Goal: Task Accomplishment & Management: Complete application form

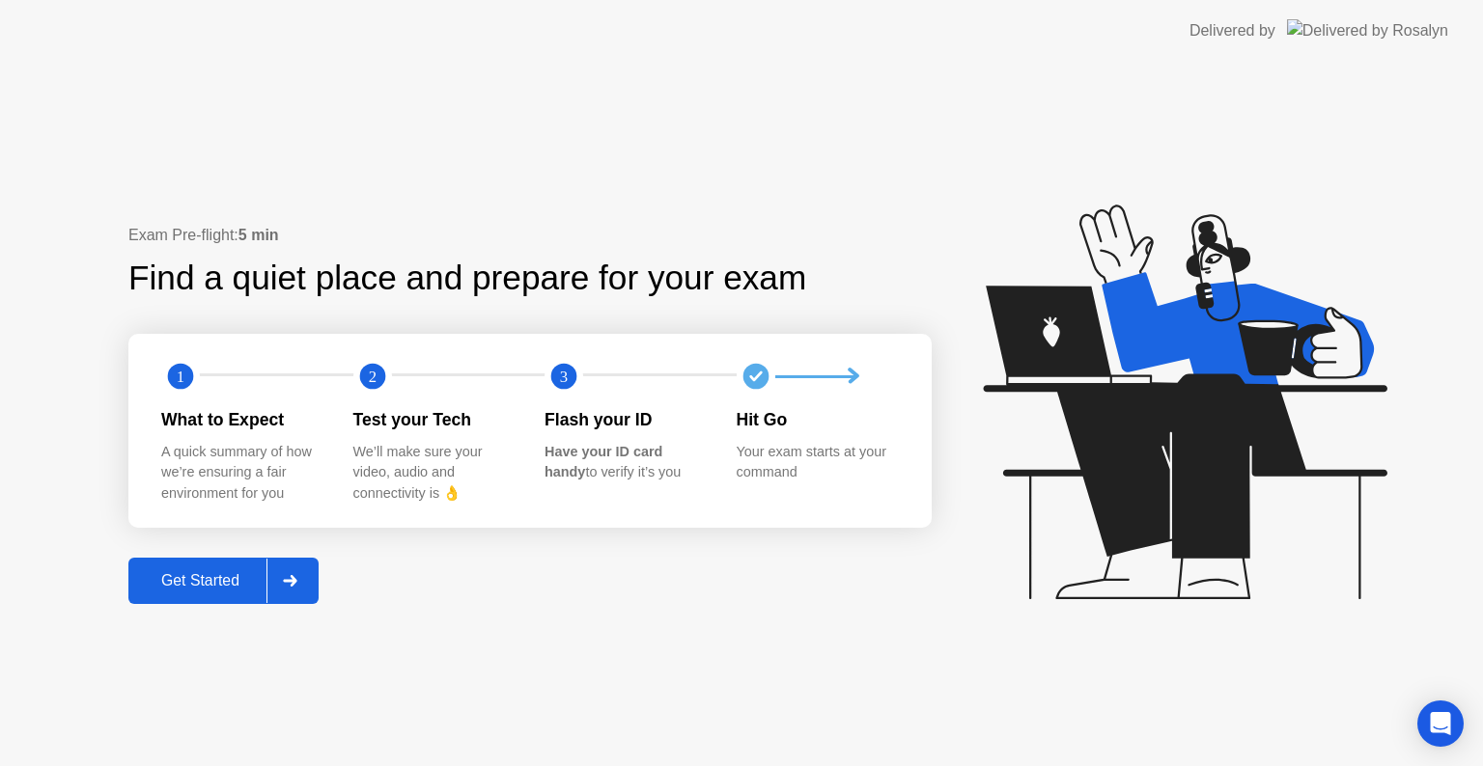
click at [230, 572] on div "Get Started" at bounding box center [200, 580] width 132 height 17
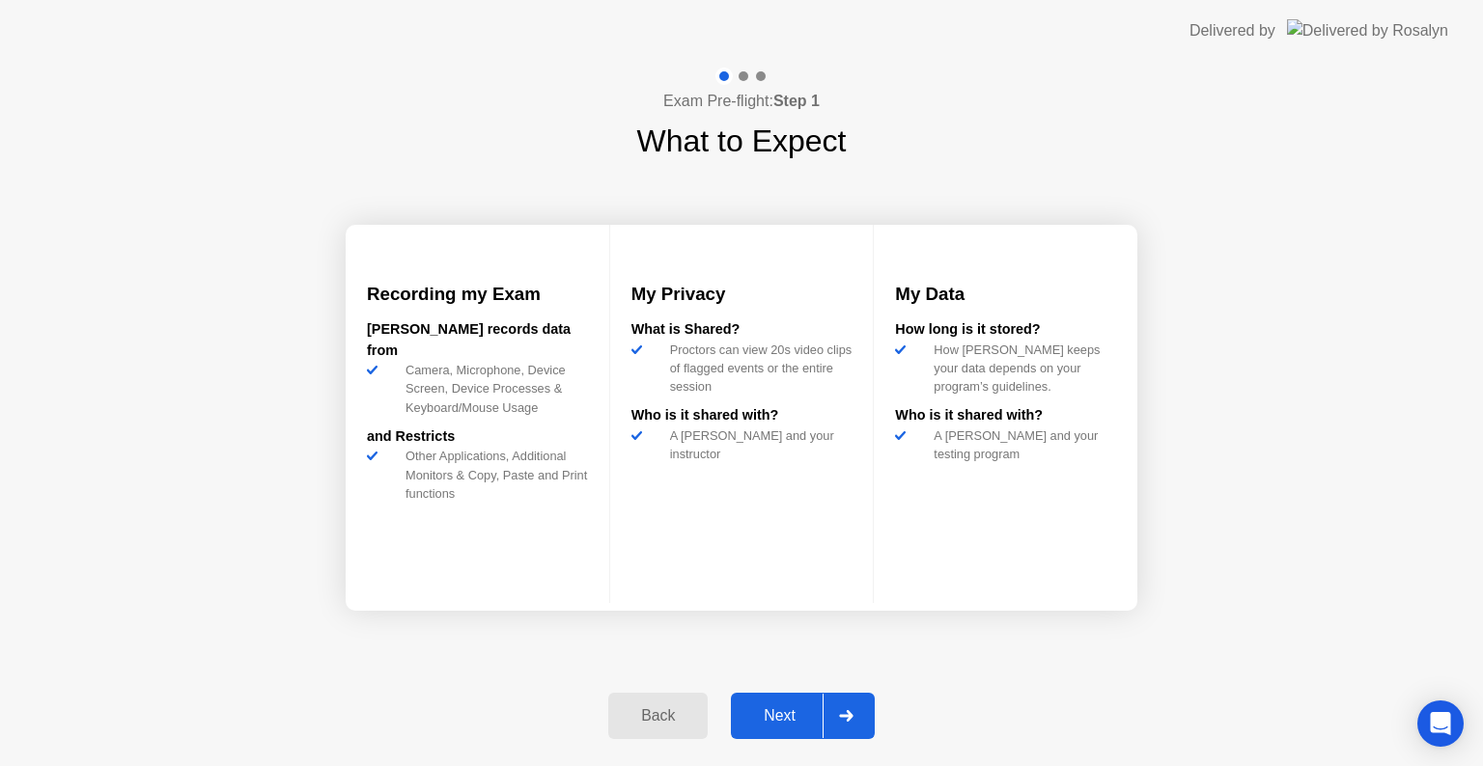
click at [843, 715] on icon at bounding box center [846, 716] width 14 height 12
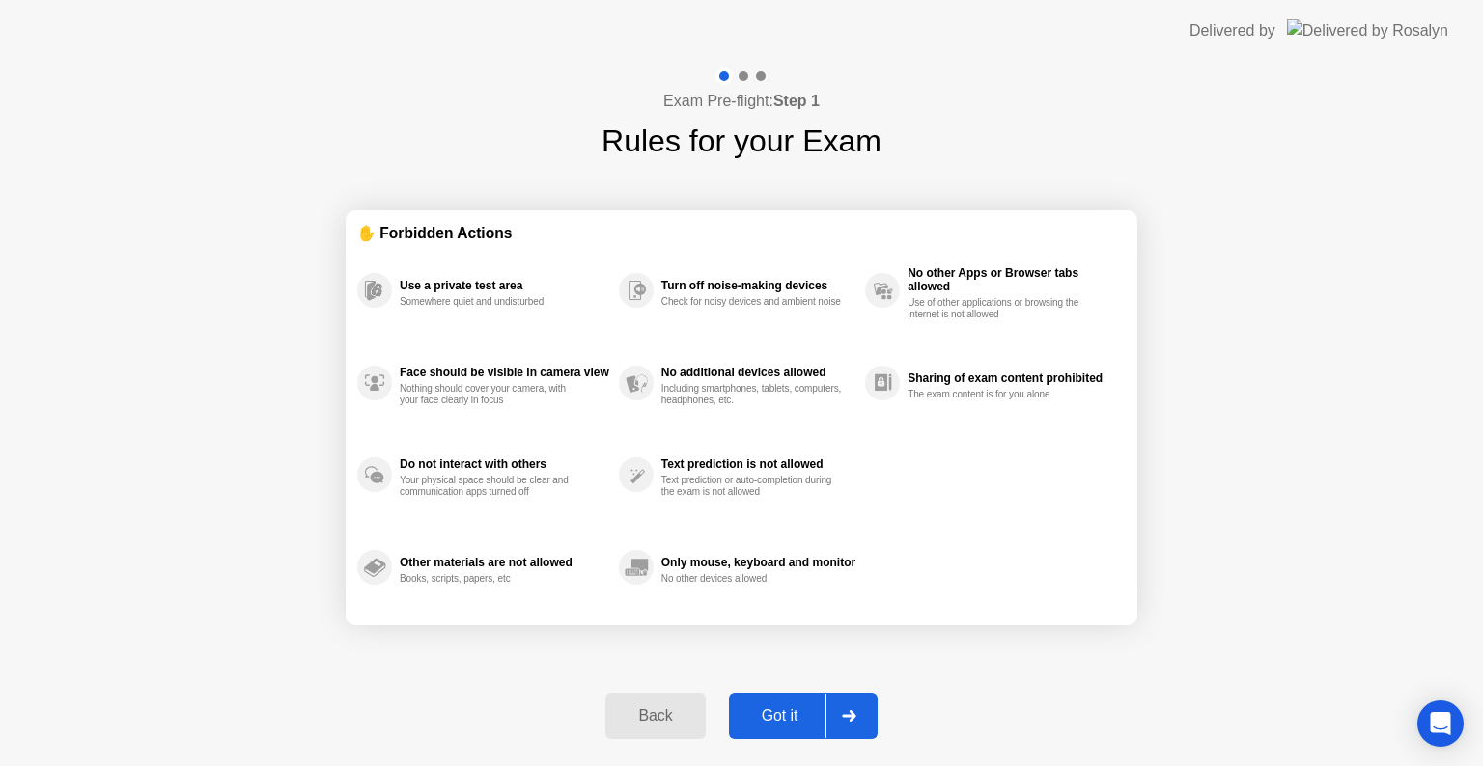
click at [836, 713] on div at bounding box center [848, 716] width 46 height 44
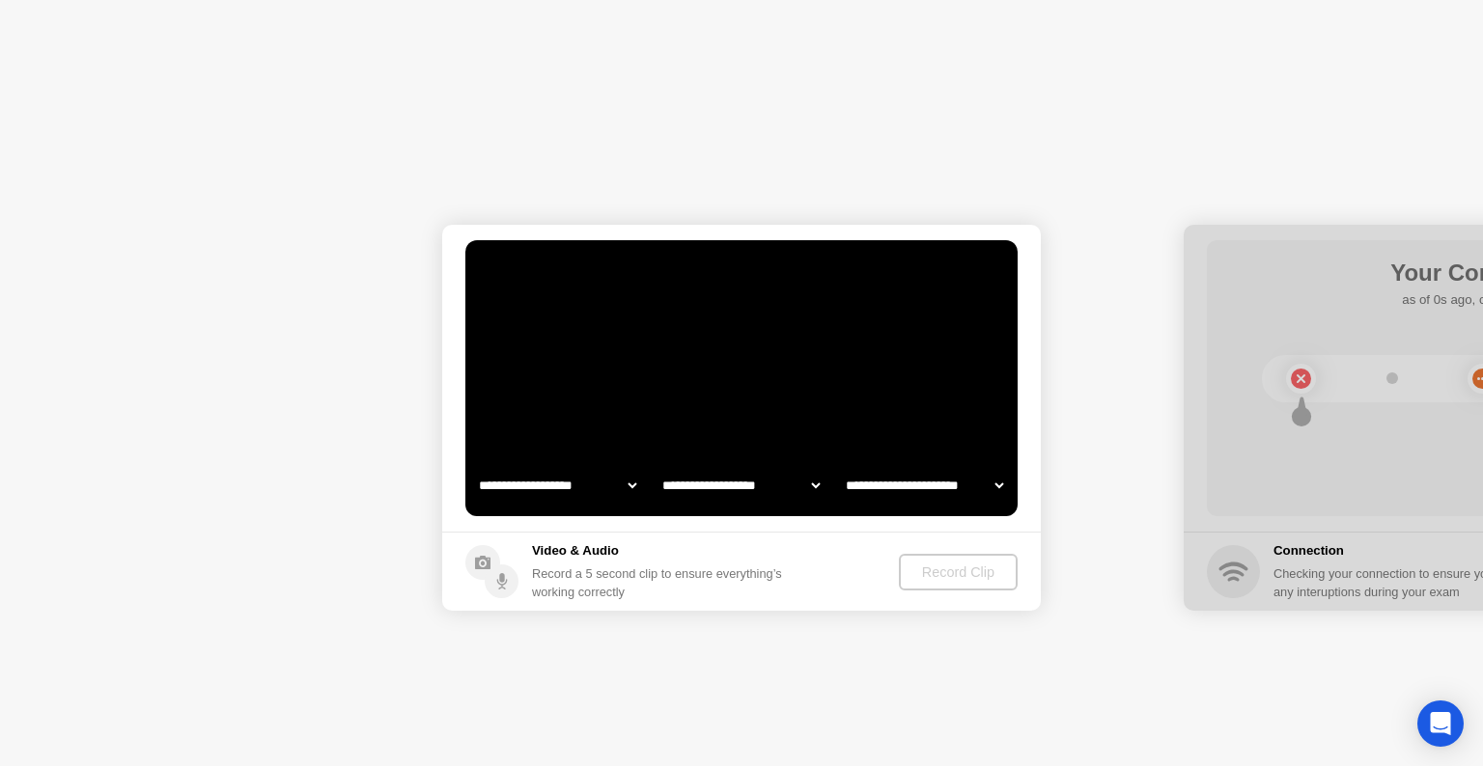
select select "**********"
select select "*******"
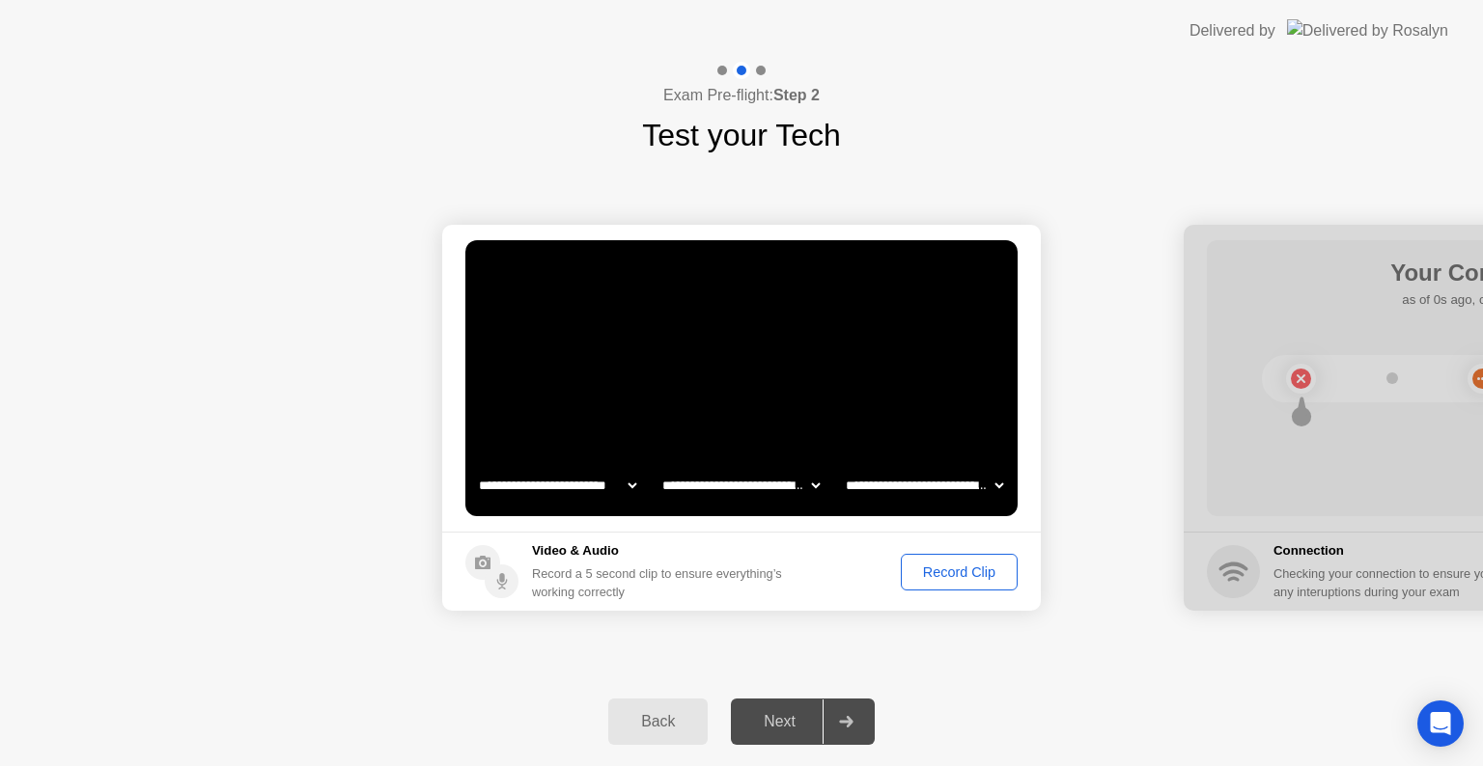
click at [958, 575] on div "Record Clip" at bounding box center [958, 572] width 103 height 15
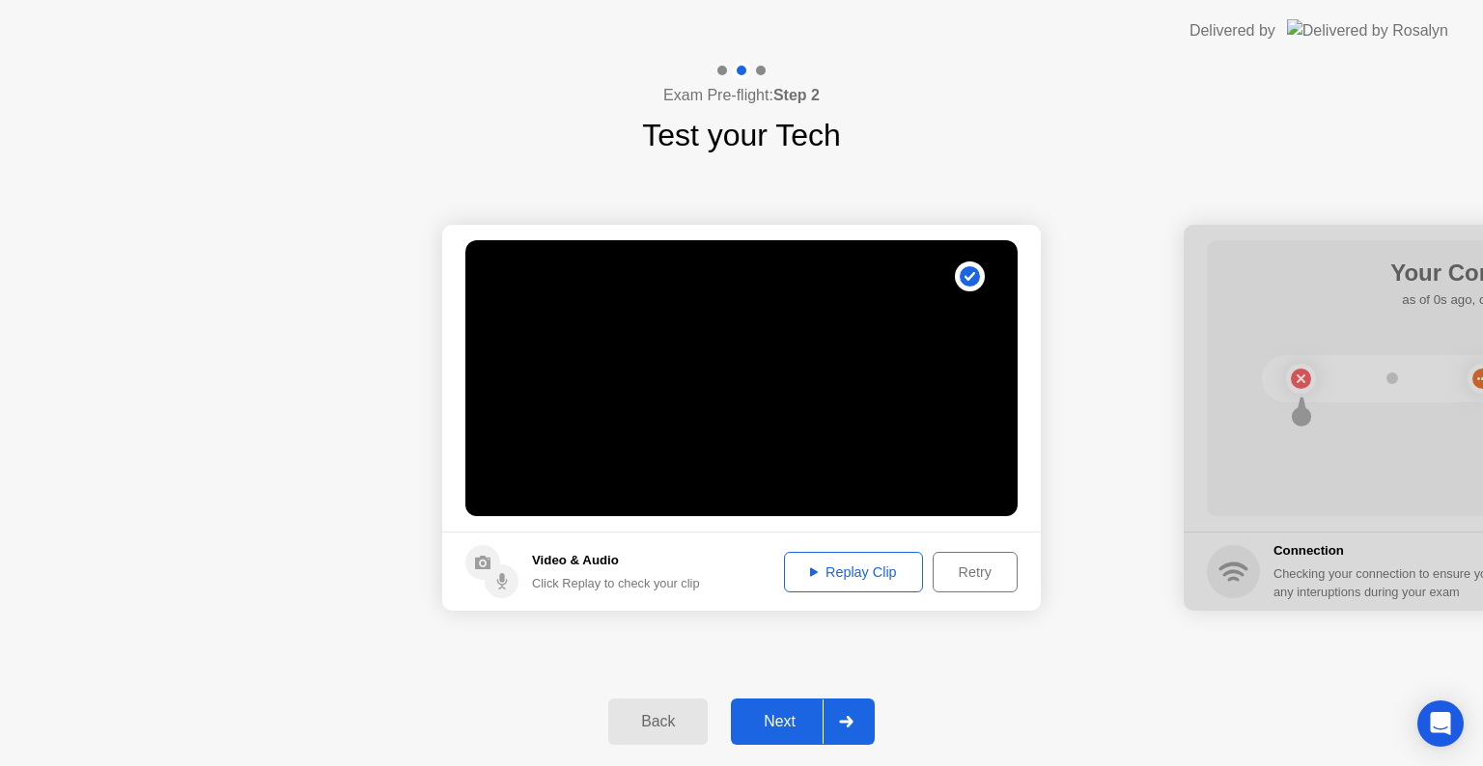
click at [846, 729] on div at bounding box center [845, 722] width 46 height 44
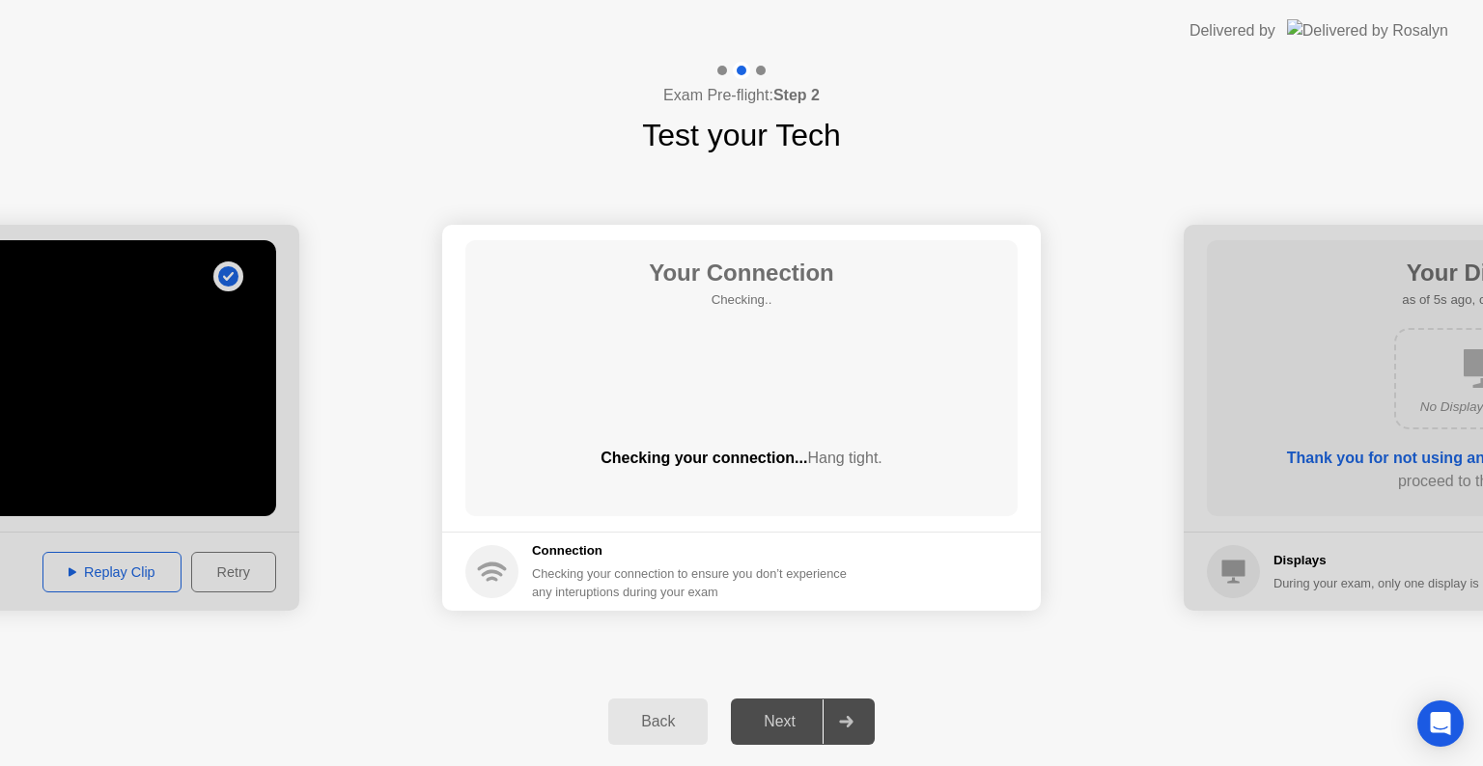
click at [755, 416] on div "Your Connection Checking.. Checking your connection... Hang tight." at bounding box center [741, 378] width 552 height 276
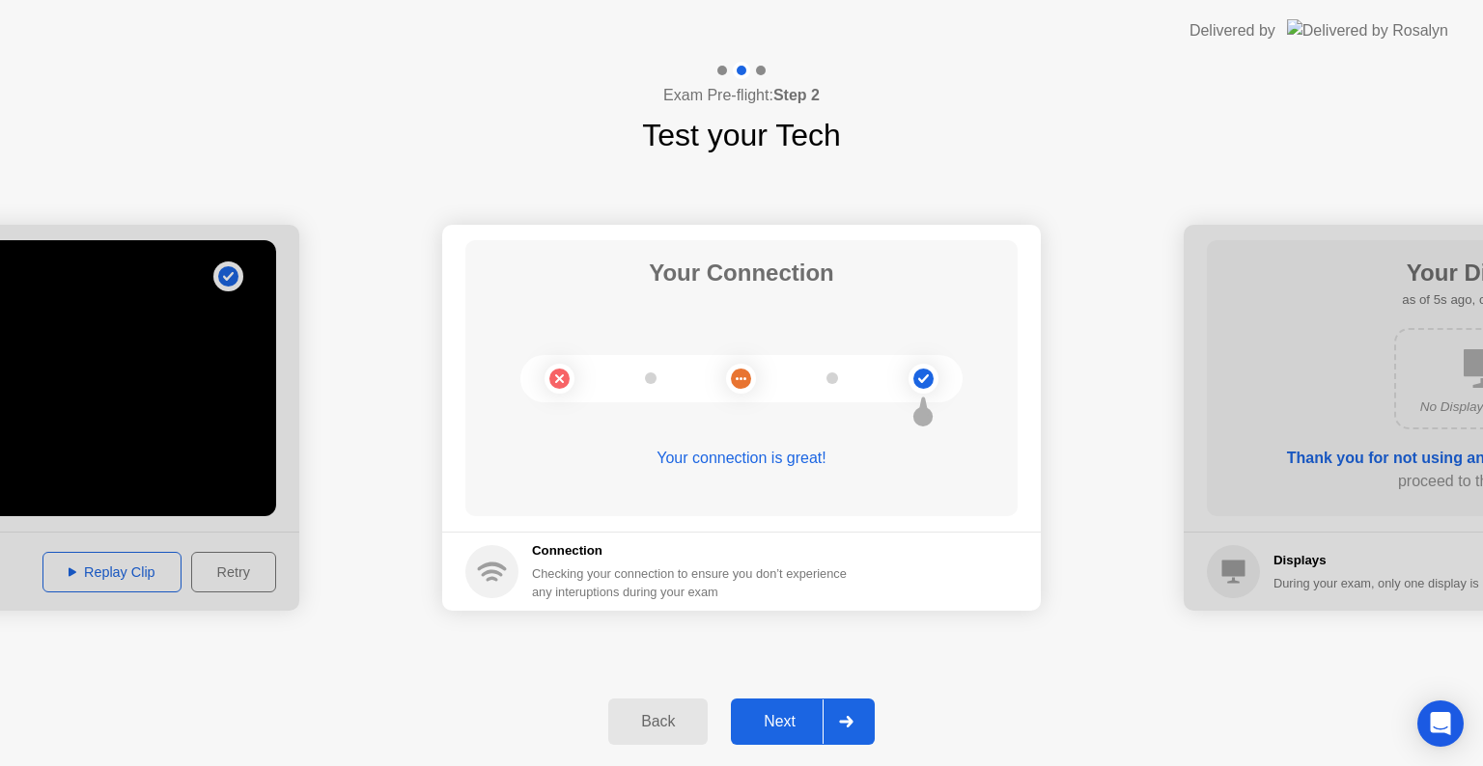
click at [825, 730] on div at bounding box center [845, 722] width 46 height 44
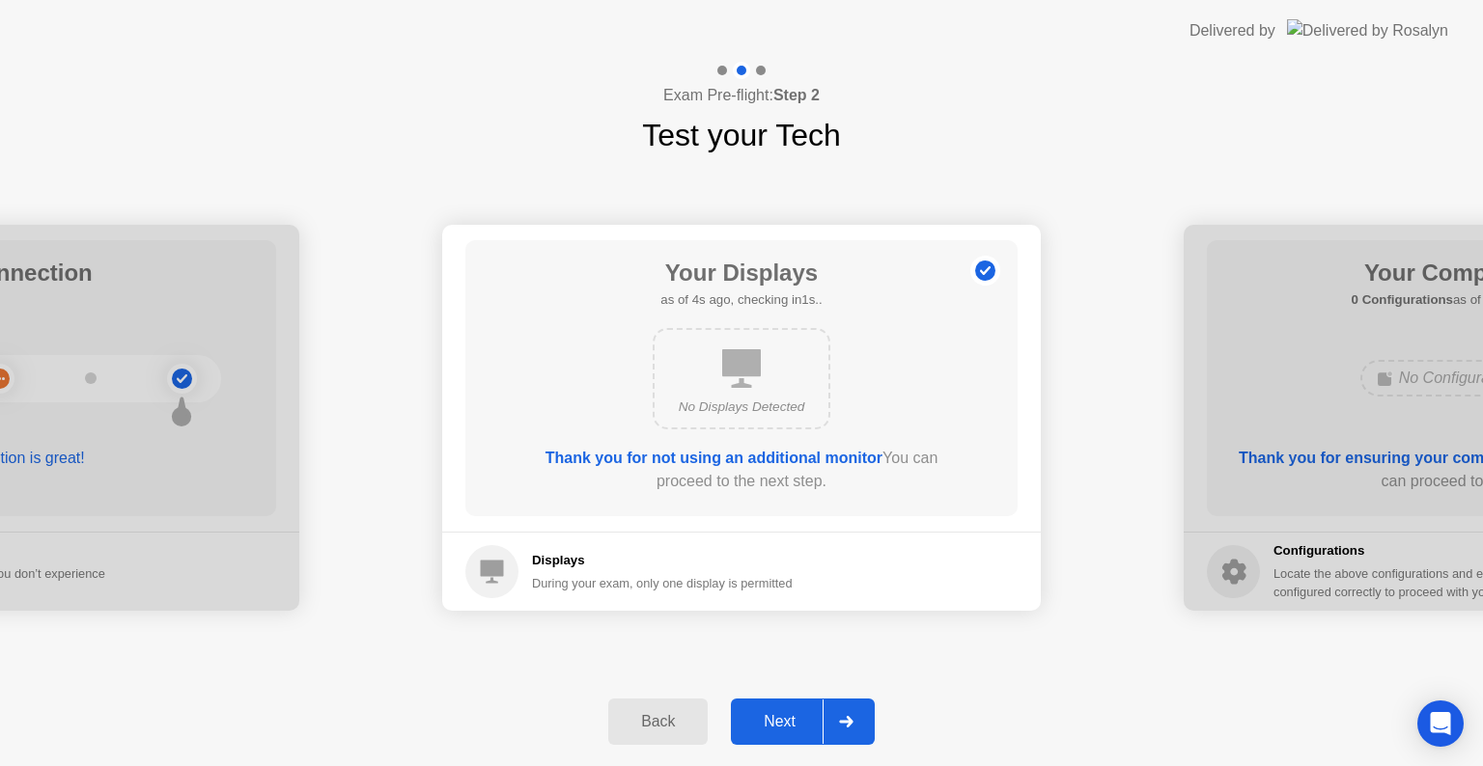
click at [869, 706] on div at bounding box center [845, 722] width 46 height 44
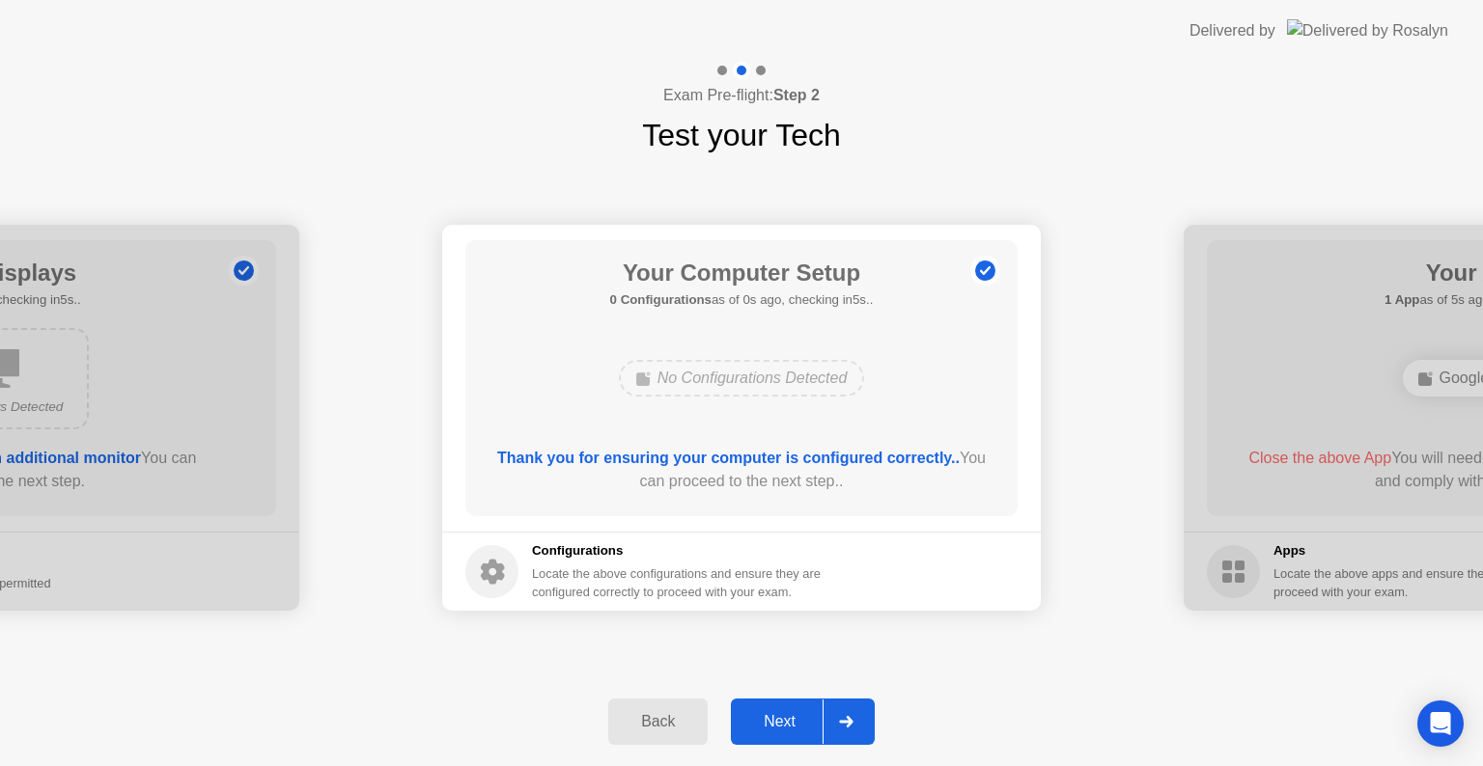
click at [869, 707] on div at bounding box center [845, 722] width 46 height 44
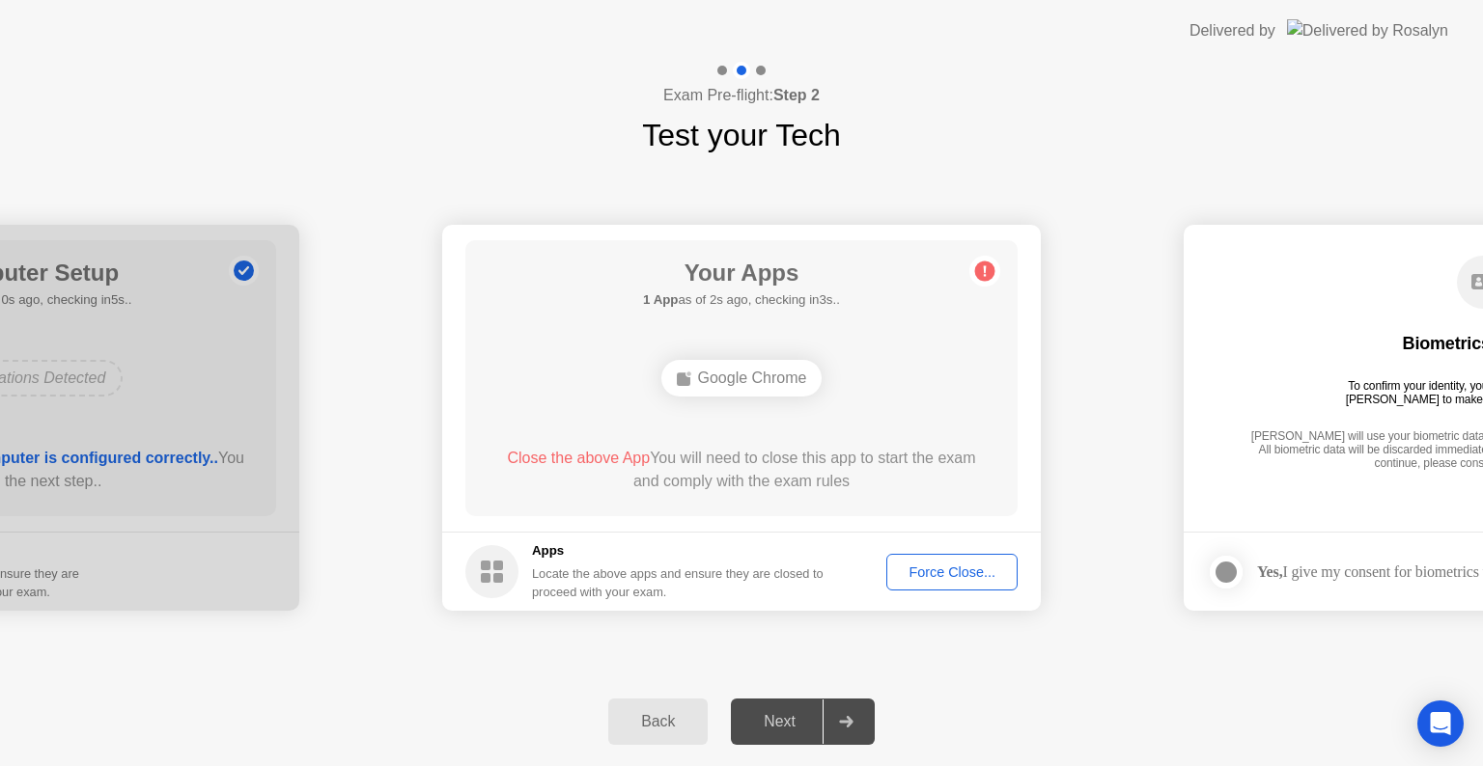
click at [939, 658] on div "**********" at bounding box center [741, 417] width 1483 height 519
click at [840, 727] on div at bounding box center [845, 722] width 46 height 44
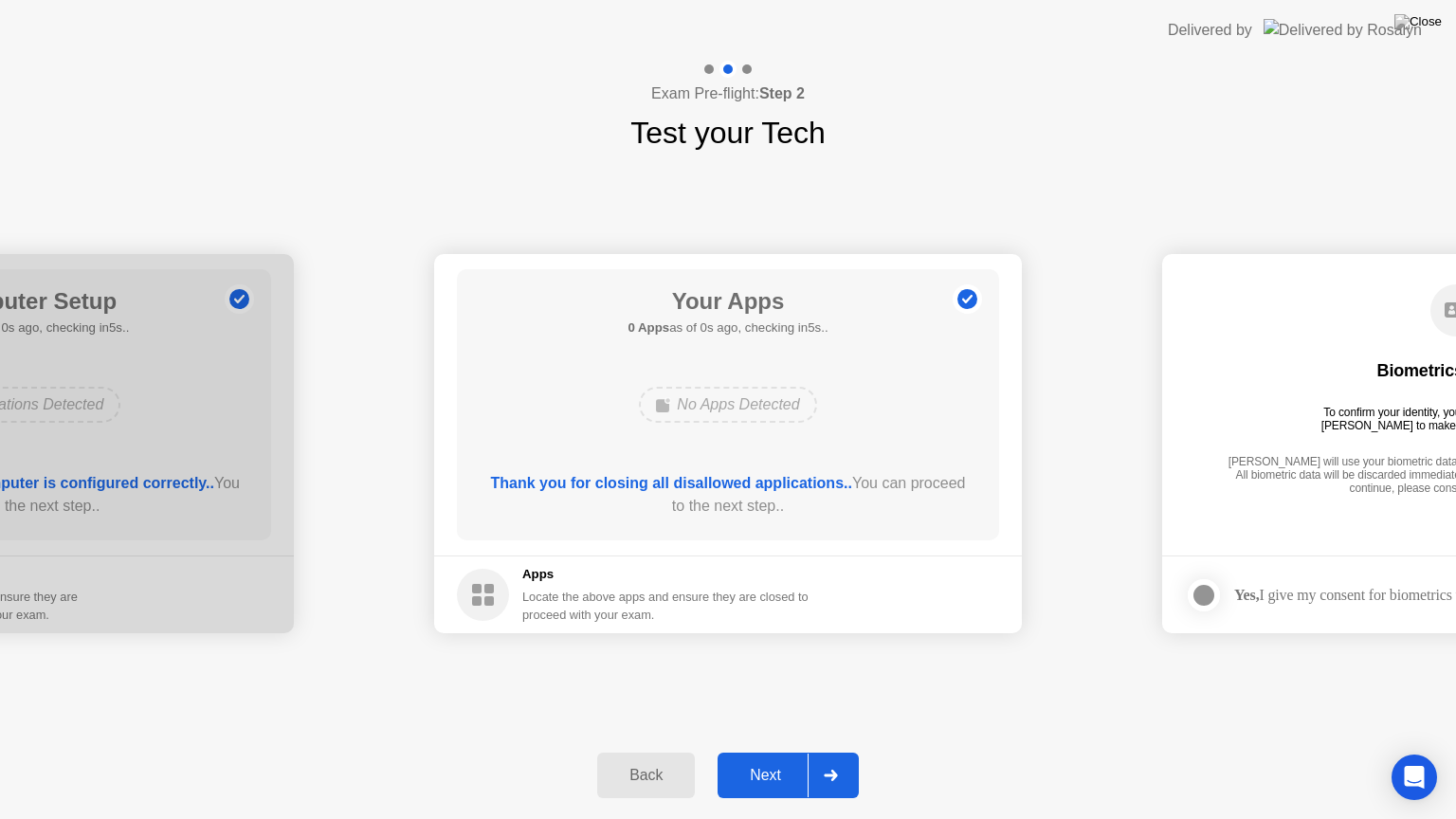
click at [815, 751] on div at bounding box center [830, 775] width 45 height 43
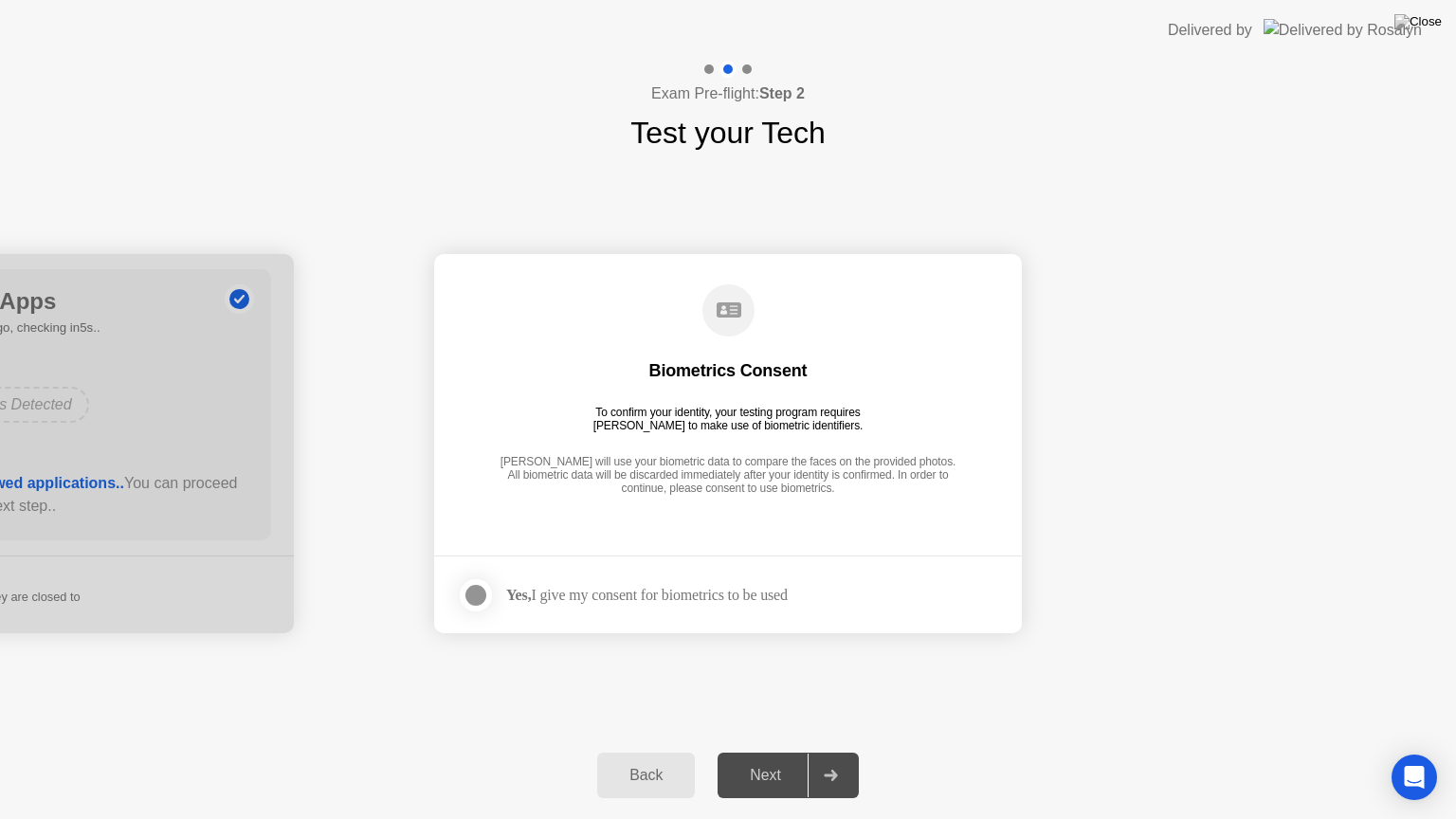
click at [695, 598] on div "Yes, I give my consent for biometrics to be used" at bounding box center [646, 595] width 282 height 18
click at [850, 751] on div at bounding box center [830, 775] width 45 height 43
click at [466, 588] on div at bounding box center [475, 595] width 23 height 23
click at [838, 751] on div at bounding box center [830, 775] width 45 height 43
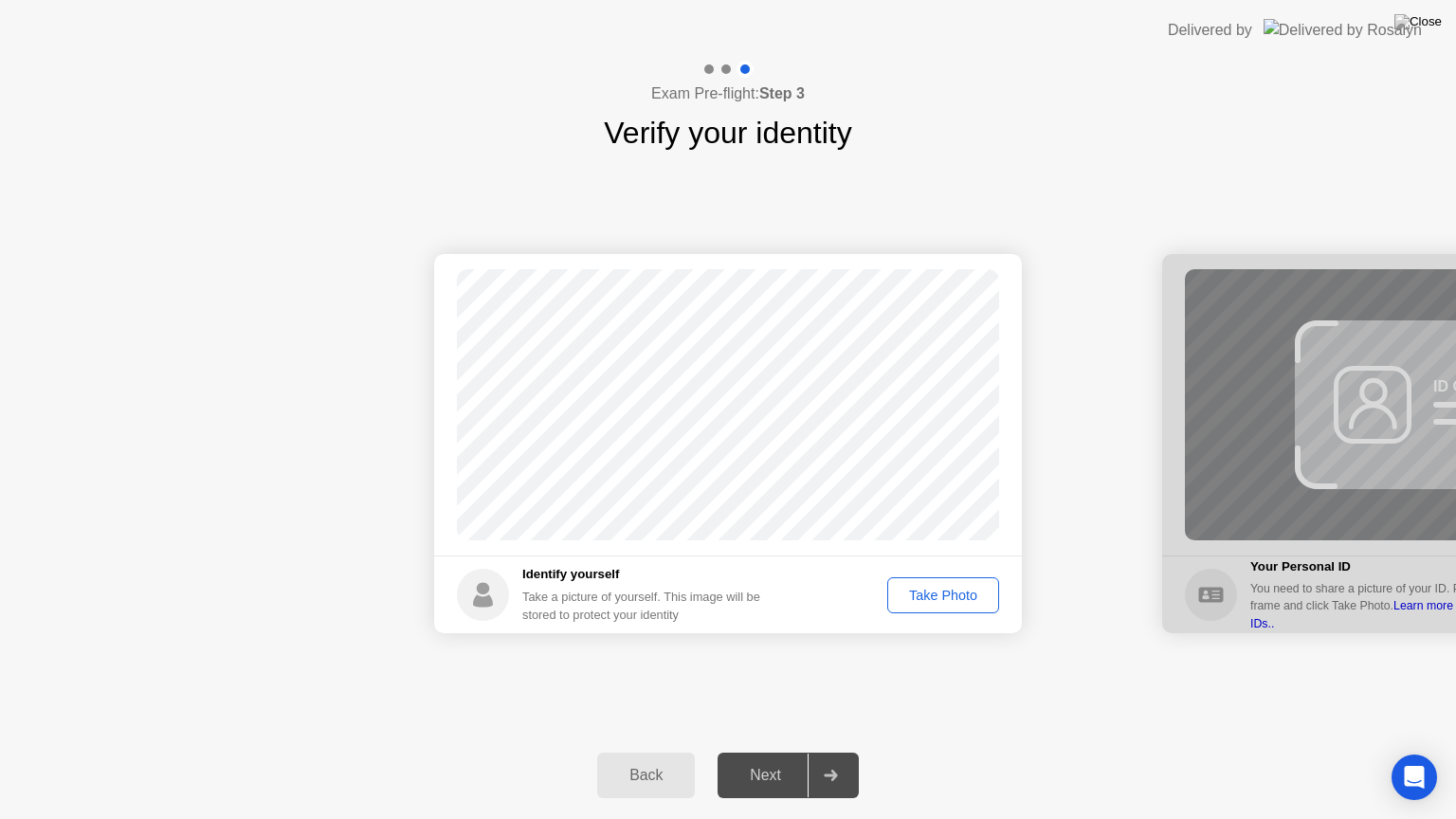
click at [958, 598] on div "Take Photo" at bounding box center [943, 594] width 98 height 15
click at [958, 598] on div "Retake" at bounding box center [954, 594] width 74 height 15
click at [958, 598] on div "Take Photo" at bounding box center [943, 594] width 98 height 15
click at [833, 751] on icon at bounding box center [831, 776] width 14 height 12
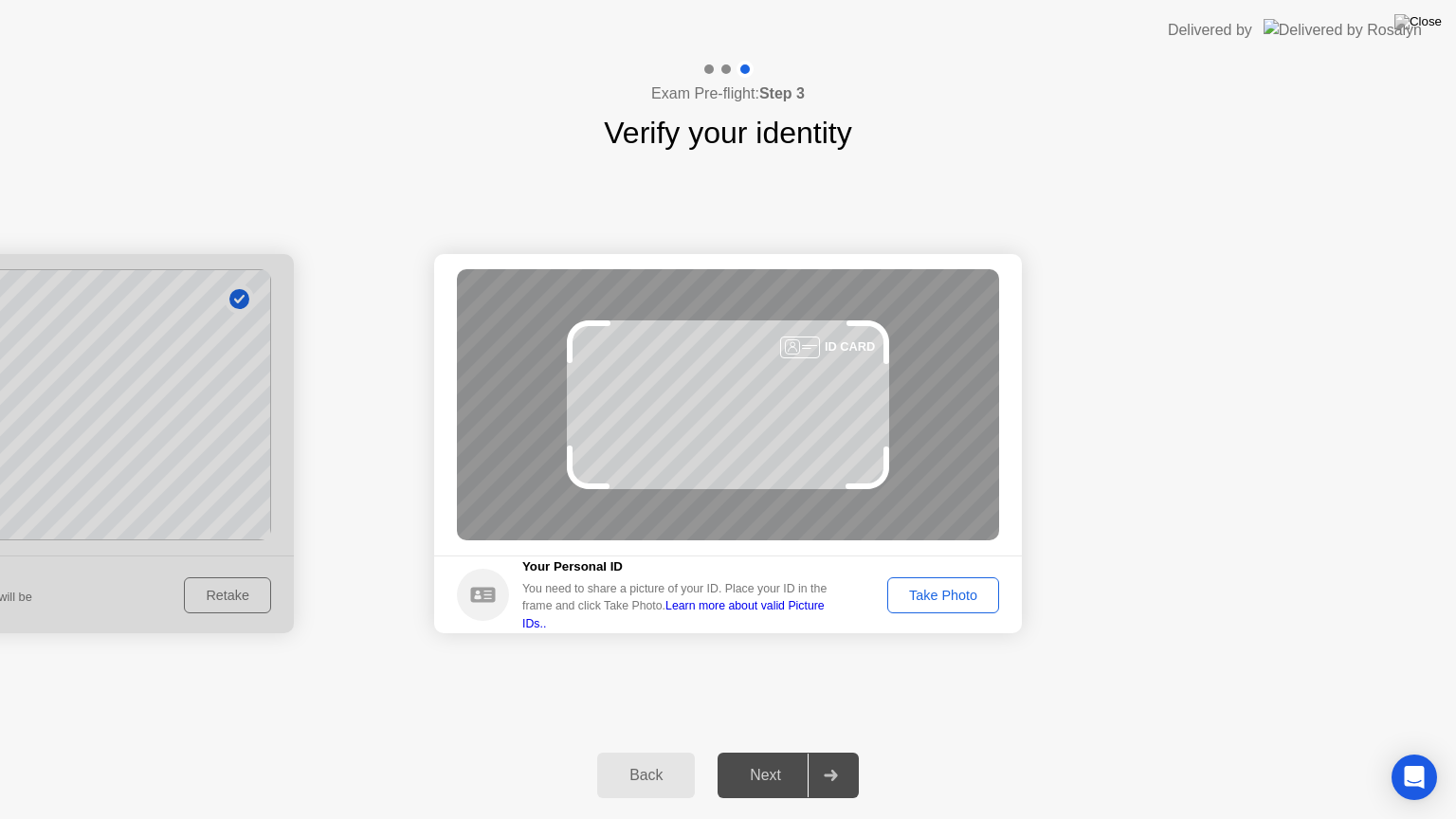
click at [952, 599] on div "Take Photo" at bounding box center [943, 594] width 98 height 15
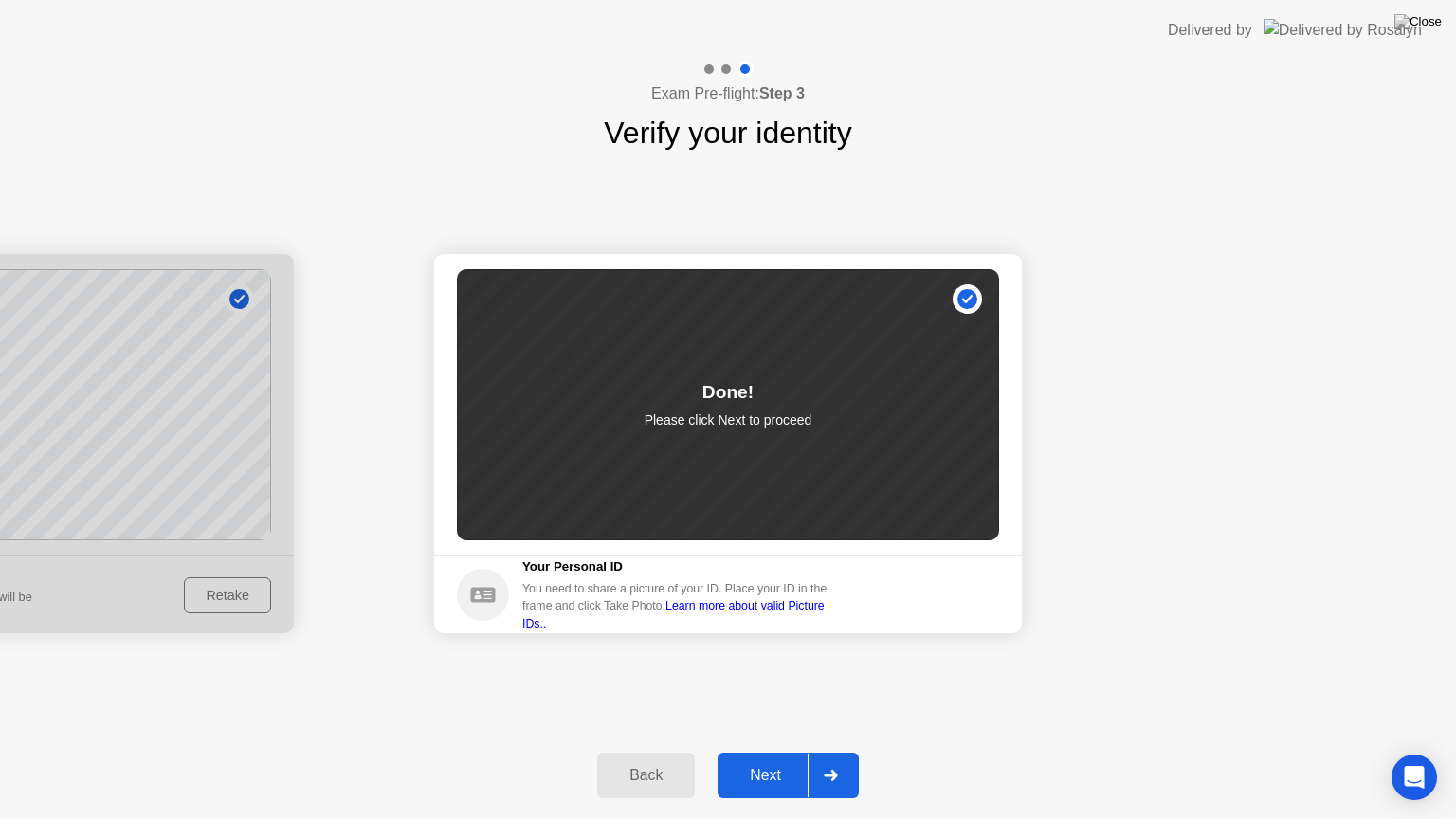
click at [849, 751] on div at bounding box center [830, 775] width 45 height 43
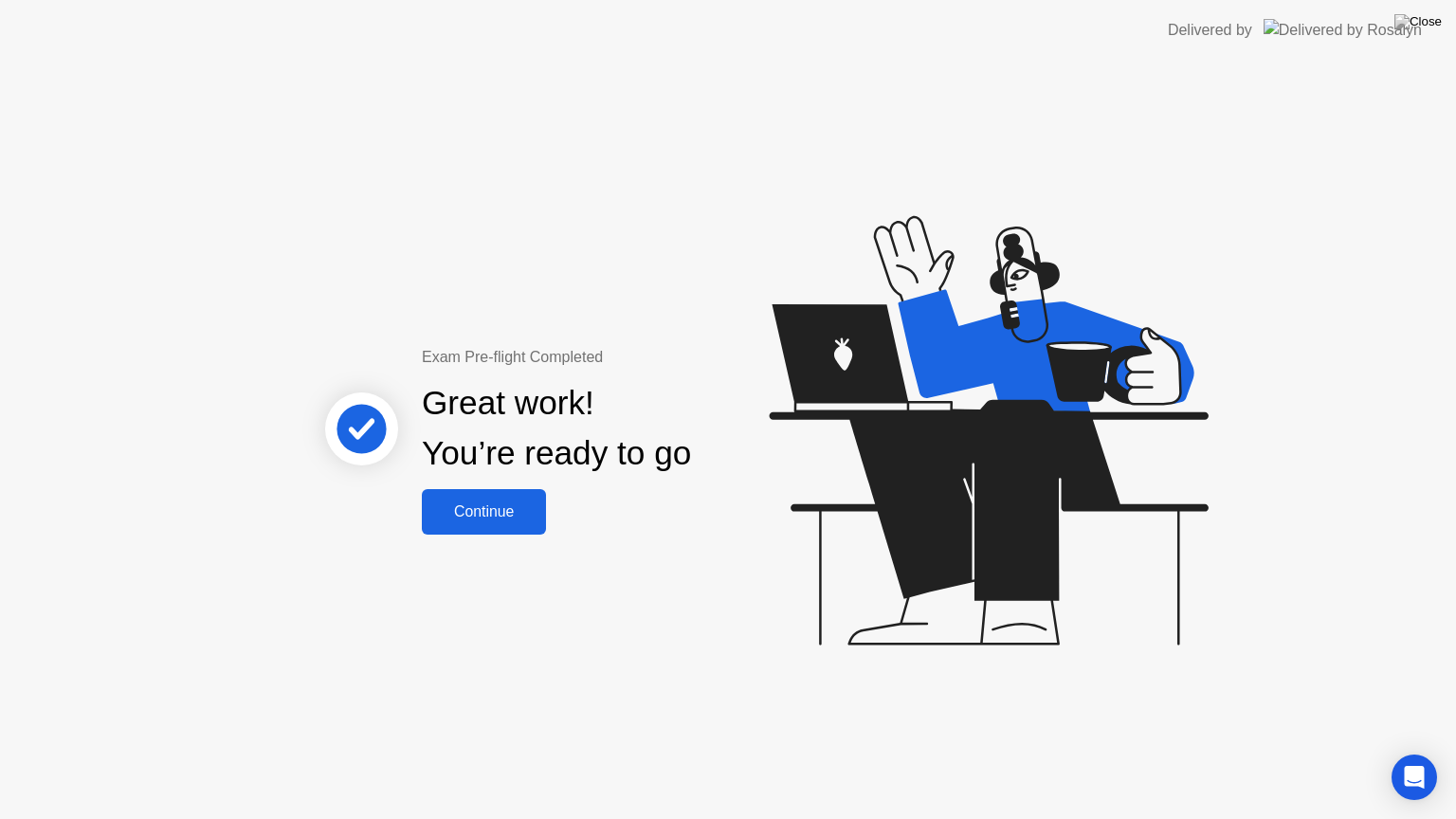
click at [545, 504] on button "Continue" at bounding box center [484, 512] width 124 height 45
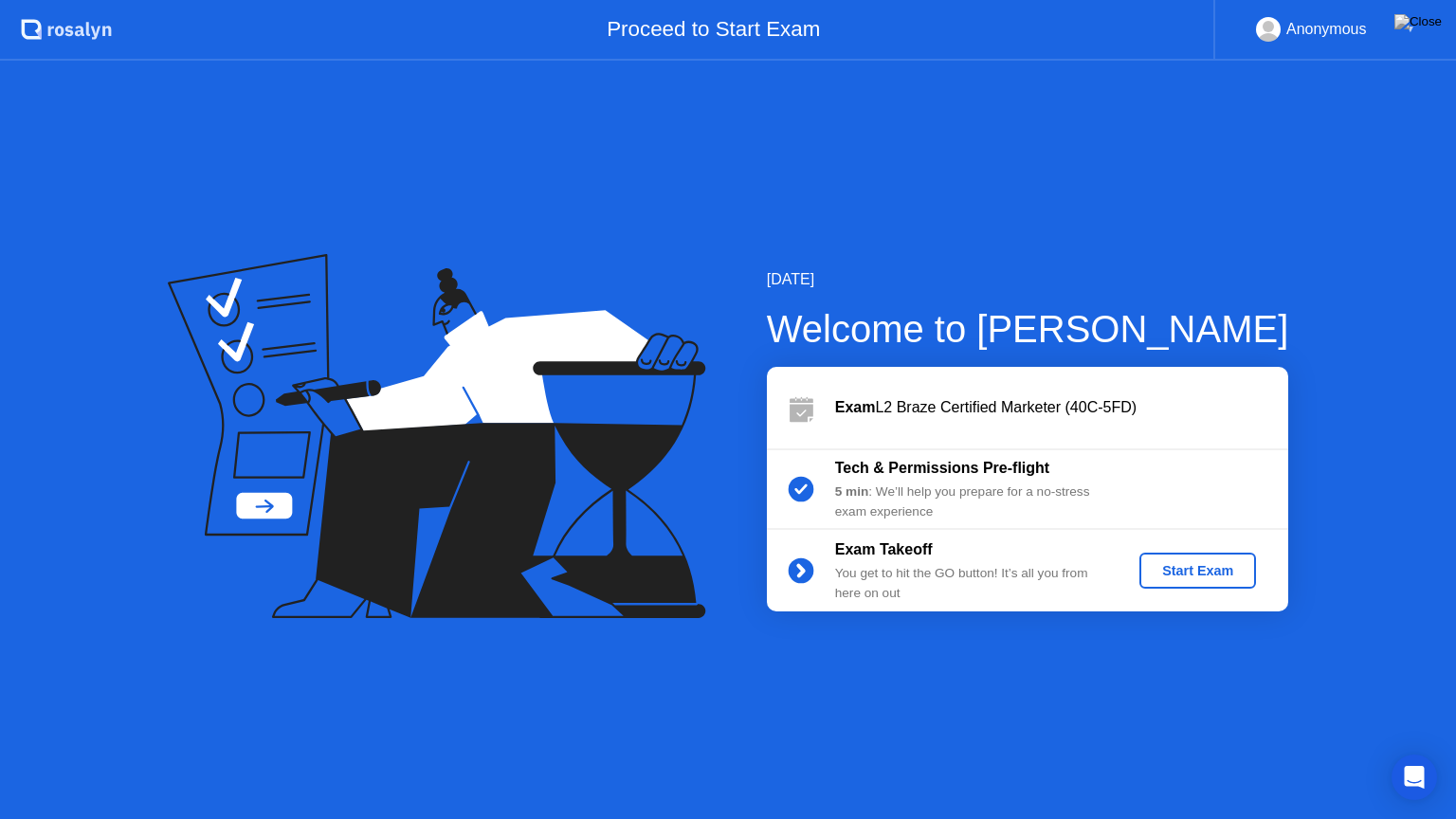
click at [1111, 674] on div "[DATE] Welcome to [PERSON_NAME] Exam L2 Braze Certified Marketer (40C-5FD) Tech…" at bounding box center [728, 440] width 1456 height 758
click at [1224, 570] on div "Start Exam" at bounding box center [1197, 570] width 101 height 15
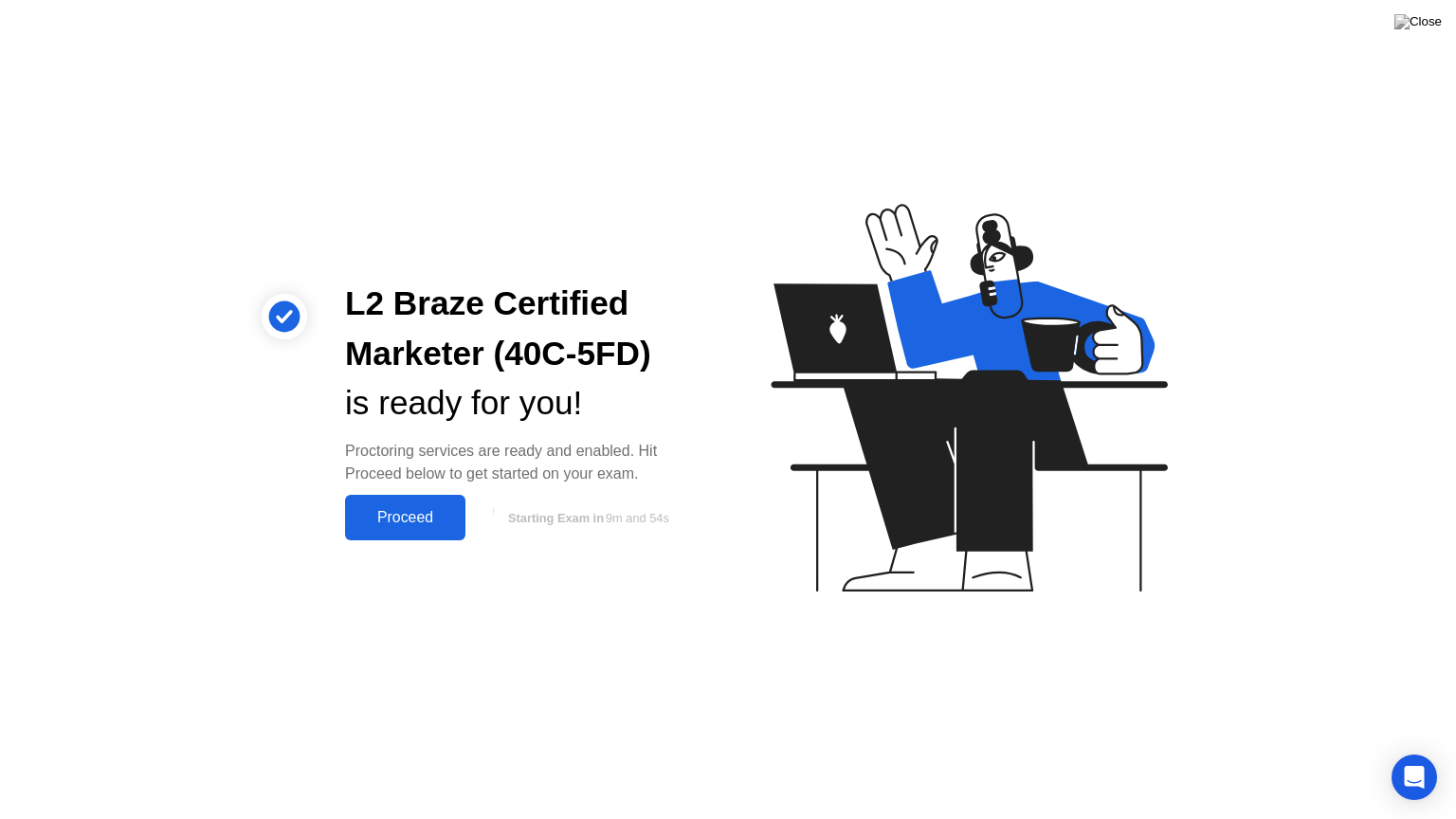
click at [440, 529] on button "Proceed" at bounding box center [404, 518] width 121 height 45
